Goal: Information Seeking & Learning: Learn about a topic

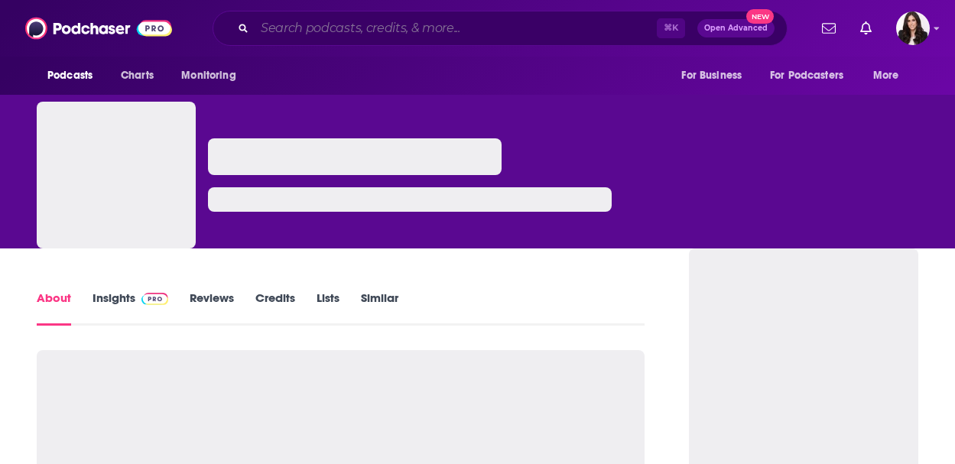
click at [388, 28] on input "Search podcasts, credits, & more..." at bounding box center [456, 28] width 402 height 24
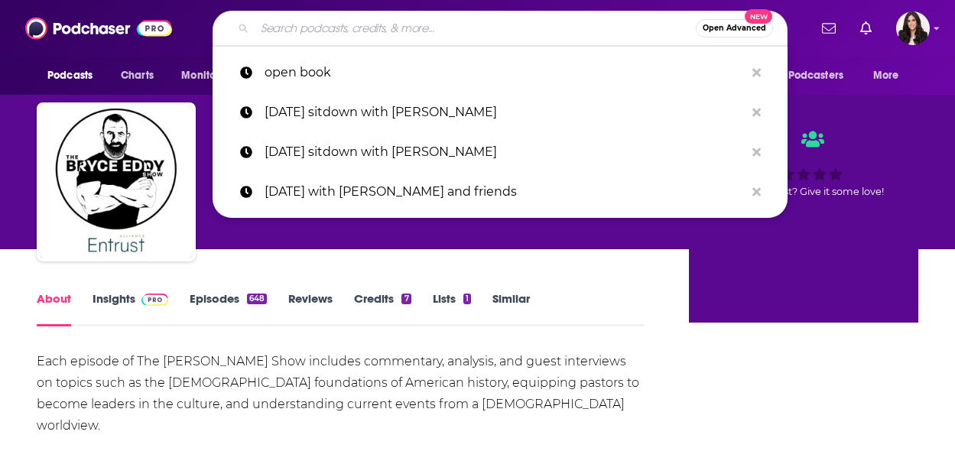
paste input "Classical Conversations"
type input "Classical Conversations"
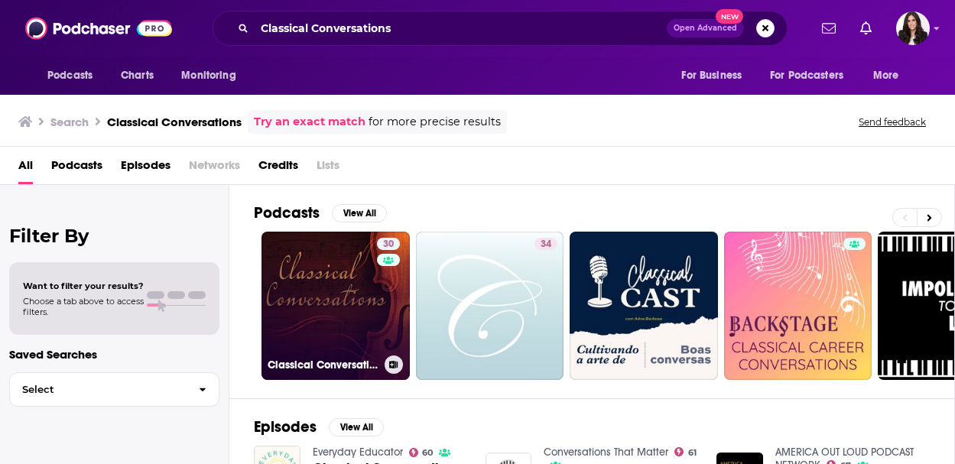
click at [349, 257] on link "30 Classical Conversations" at bounding box center [335, 306] width 148 height 148
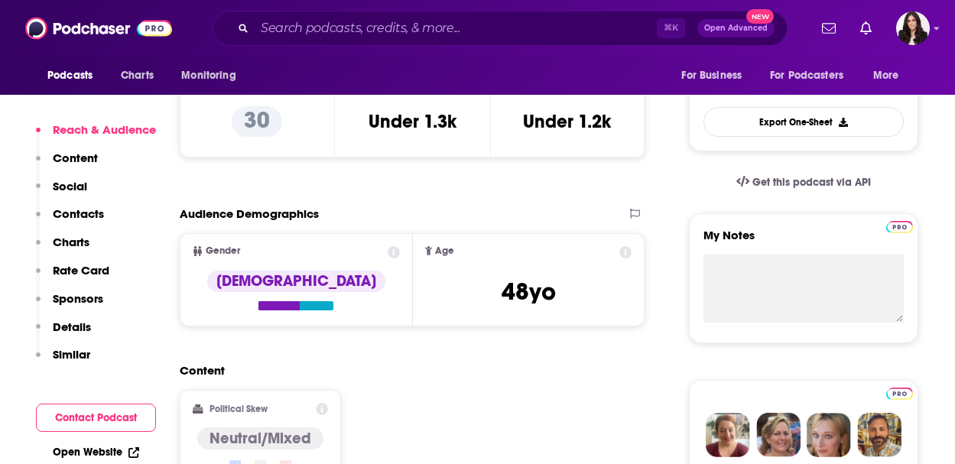
scroll to position [435, 0]
